Goal: Transaction & Acquisition: Book appointment/travel/reservation

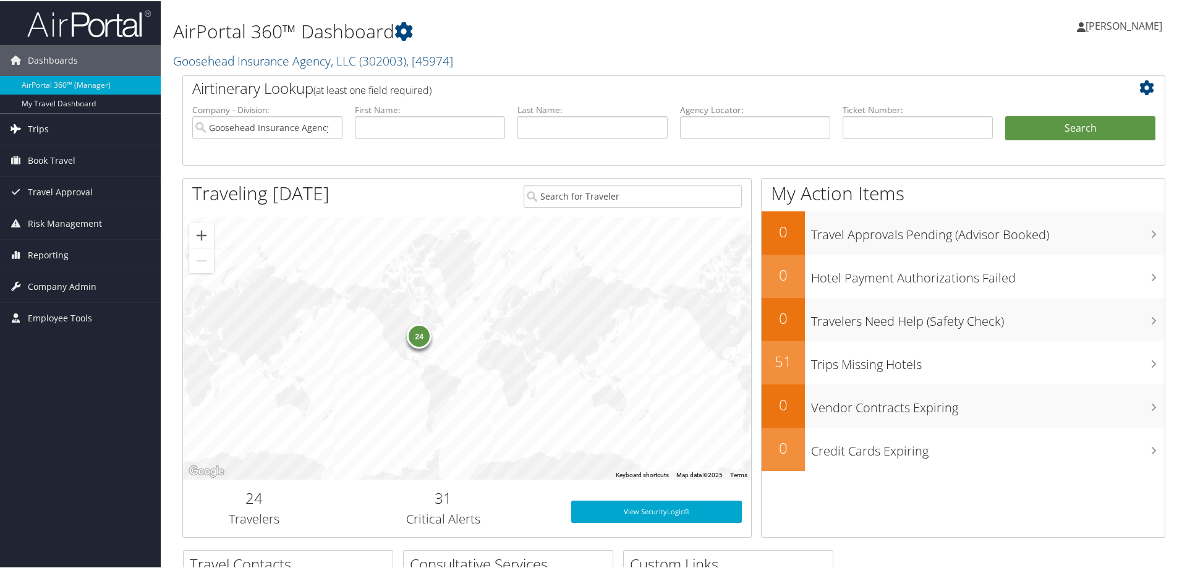
click at [49, 130] on link "Trips" at bounding box center [80, 128] width 161 height 31
click at [65, 250] on span "Book Travel" at bounding box center [52, 252] width 48 height 31
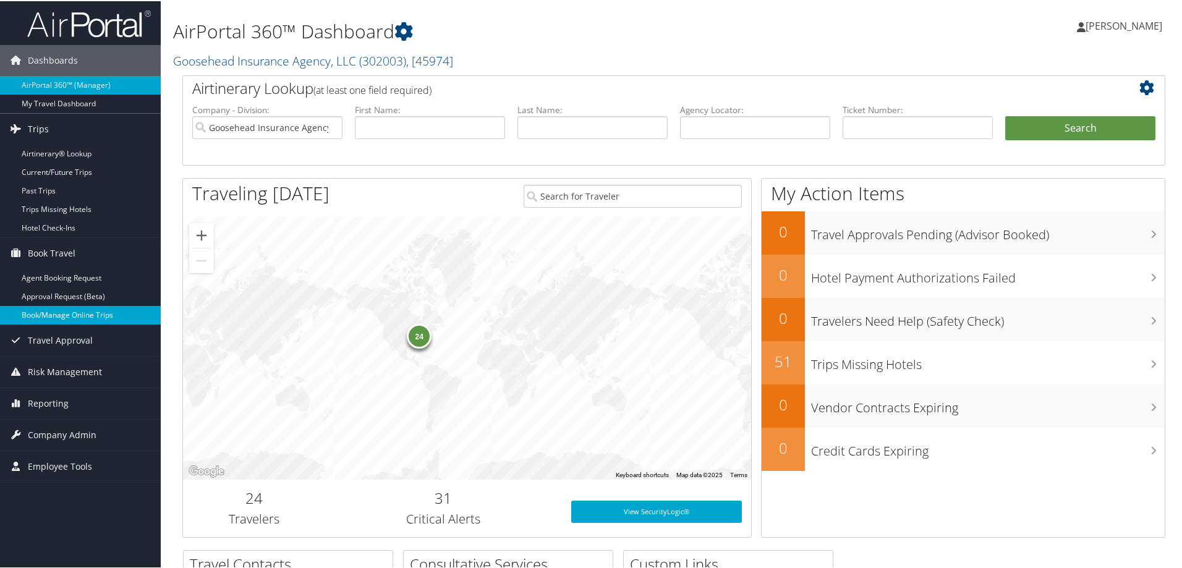
click at [67, 319] on link "Book/Manage Online Trips" at bounding box center [80, 314] width 161 height 19
